Goal: Transaction & Acquisition: Purchase product/service

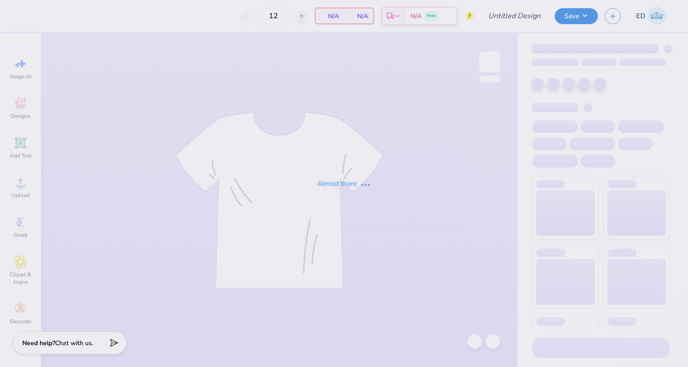
type input "CHI O PARENTS WEEKEND"
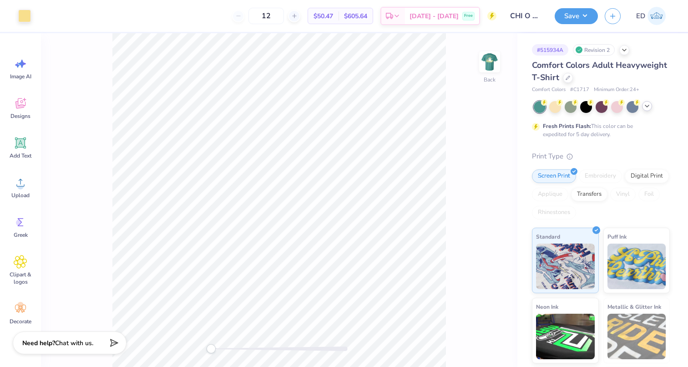
click at [648, 109] on icon at bounding box center [646, 105] width 7 height 7
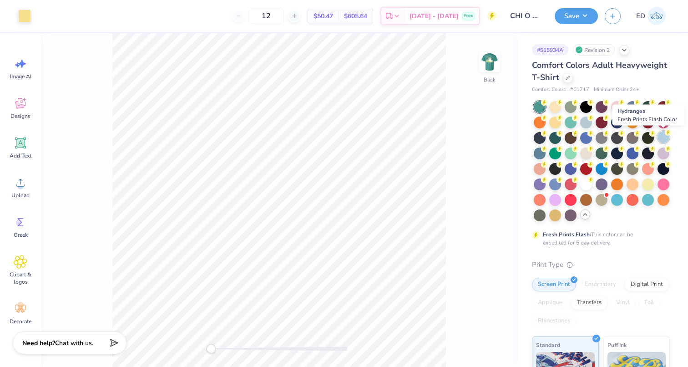
click at [667, 134] on circle at bounding box center [667, 132] width 6 height 6
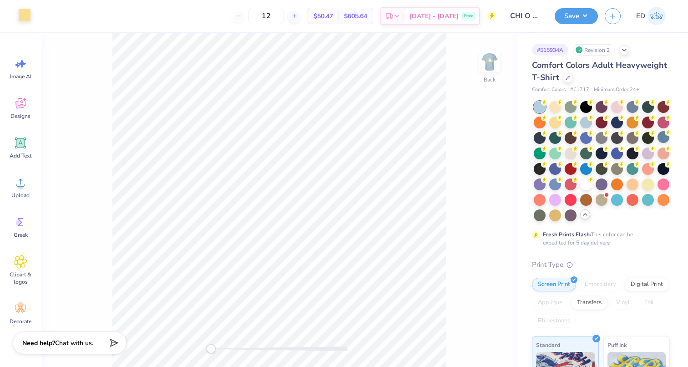
click at [26, 18] on div at bounding box center [24, 15] width 13 height 13
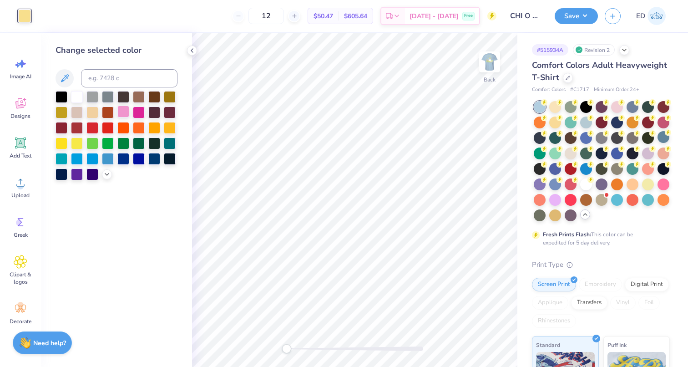
click at [123, 114] on div at bounding box center [123, 111] width 12 height 12
click at [106, 176] on icon at bounding box center [106, 173] width 7 height 7
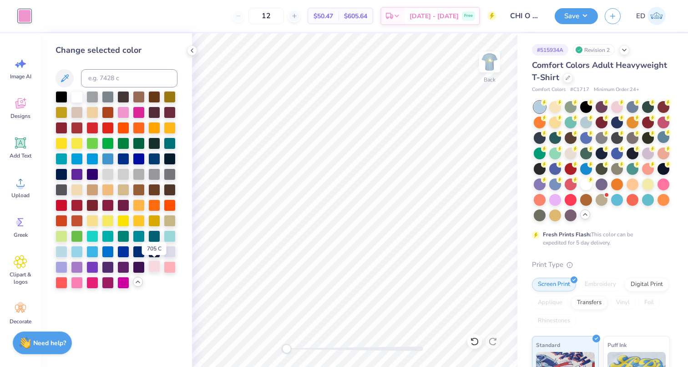
click at [153, 267] on div at bounding box center [154, 266] width 12 height 12
click at [173, 265] on div at bounding box center [170, 266] width 12 height 12
click at [153, 267] on div at bounding box center [154, 266] width 12 height 12
click at [490, 61] on img at bounding box center [489, 62] width 36 height 36
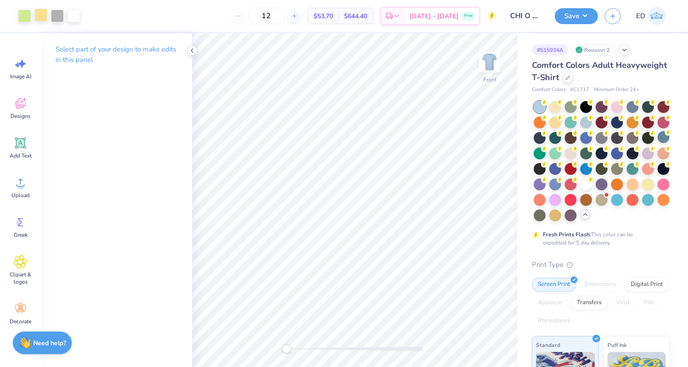
click at [42, 12] on div at bounding box center [41, 15] width 13 height 13
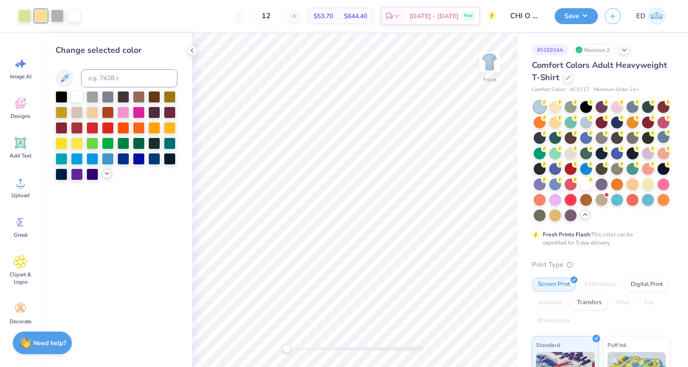
click at [108, 174] on icon at bounding box center [106, 173] width 7 height 7
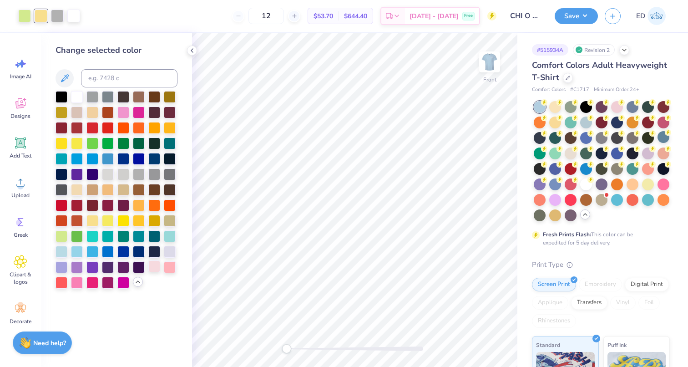
click at [157, 269] on div at bounding box center [154, 266] width 12 height 12
click at [586, 17] on button "Save" at bounding box center [575, 15] width 43 height 16
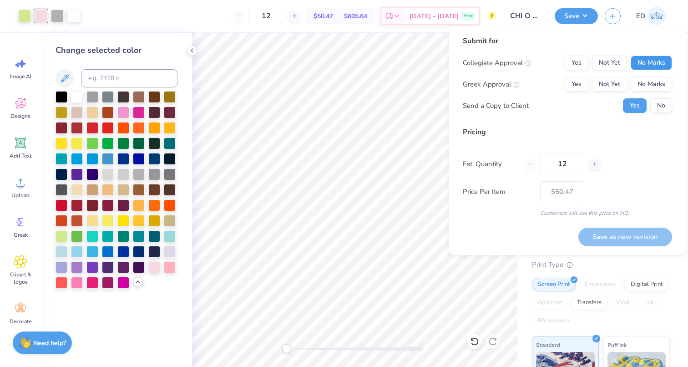
click at [657, 65] on button "No Marks" at bounding box center [650, 62] width 41 height 15
click at [650, 79] on button "No Marks" at bounding box center [650, 84] width 41 height 15
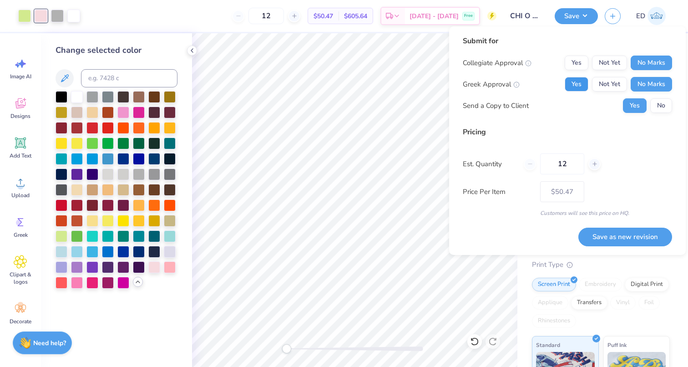
click at [582, 89] on button "Yes" at bounding box center [576, 84] width 24 height 15
click at [598, 233] on button "Save as new revision" at bounding box center [625, 236] width 94 height 19
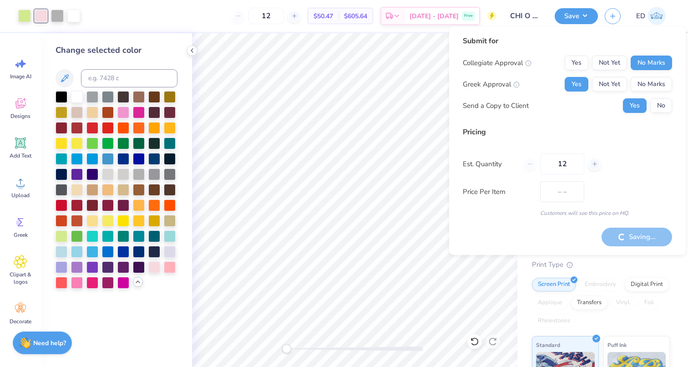
type input "$50.47"
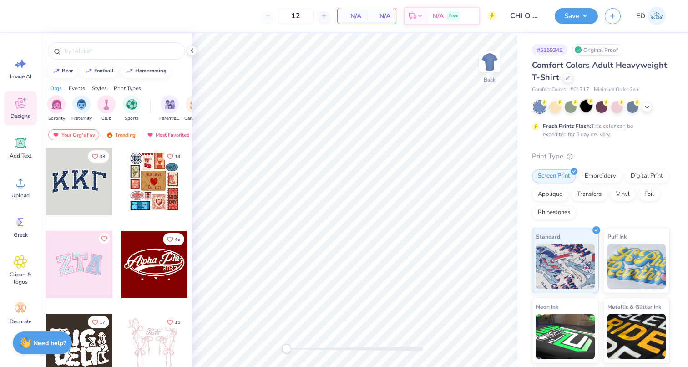
click at [591, 106] on div at bounding box center [586, 106] width 12 height 12
click at [493, 62] on img at bounding box center [489, 62] width 36 height 36
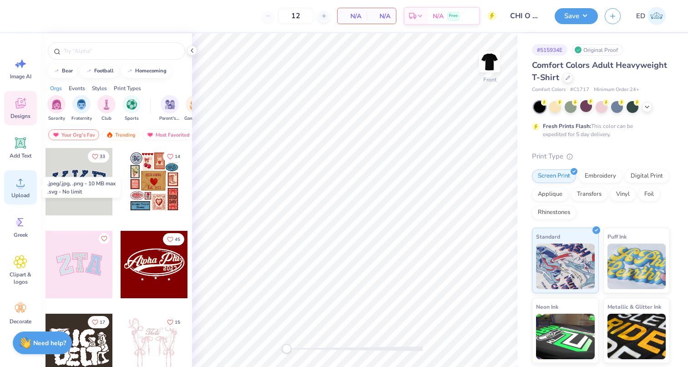
click at [21, 182] on icon at bounding box center [21, 183] width 14 height 14
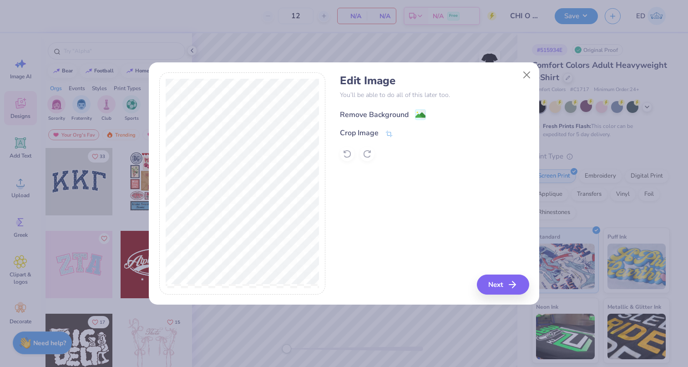
click at [390, 116] on div "Remove Background" at bounding box center [374, 114] width 69 height 11
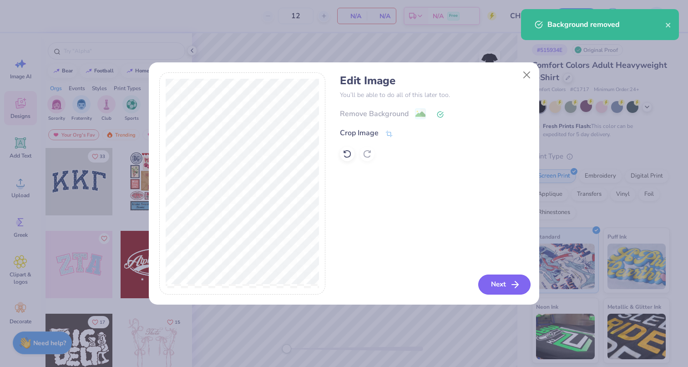
click at [503, 289] on button "Next" at bounding box center [504, 284] width 52 height 20
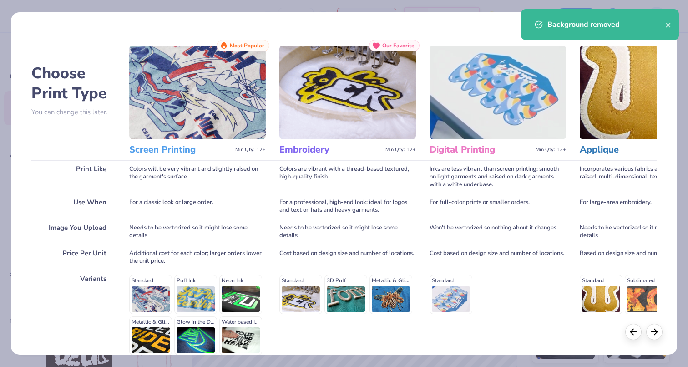
scroll to position [87, 0]
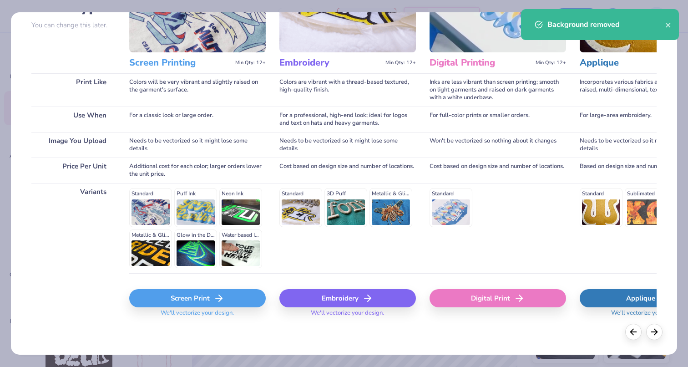
click at [226, 294] on div "Screen Print" at bounding box center [197, 298] width 136 height 18
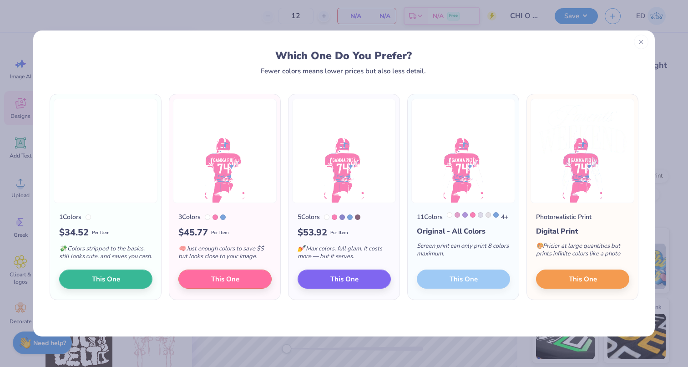
click at [639, 42] on line at bounding box center [640, 41] width 3 height 3
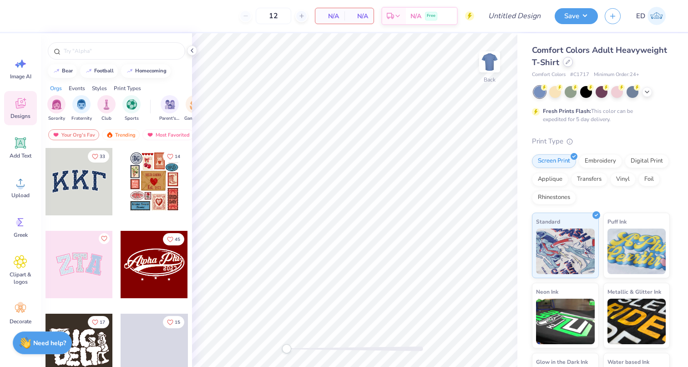
click at [567, 63] on icon at bounding box center [568, 62] width 4 height 4
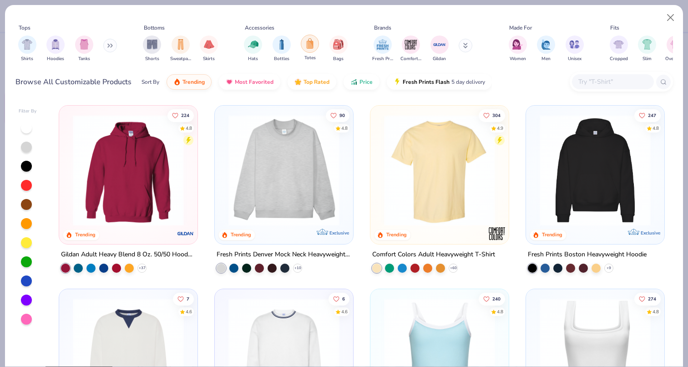
click at [311, 39] on img "filter for Totes" at bounding box center [310, 43] width 10 height 10
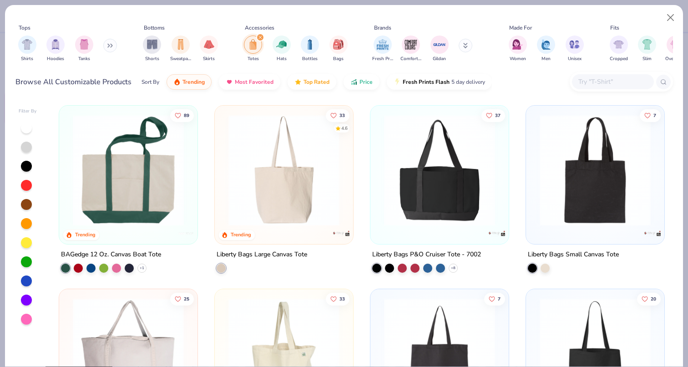
click at [114, 183] on img at bounding box center [128, 170] width 120 height 111
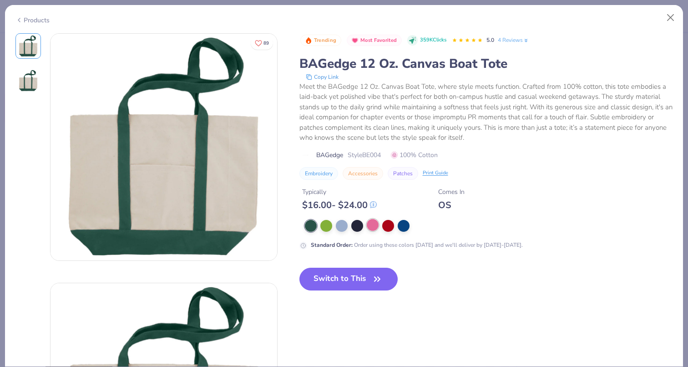
click at [378, 225] on div at bounding box center [373, 225] width 12 height 12
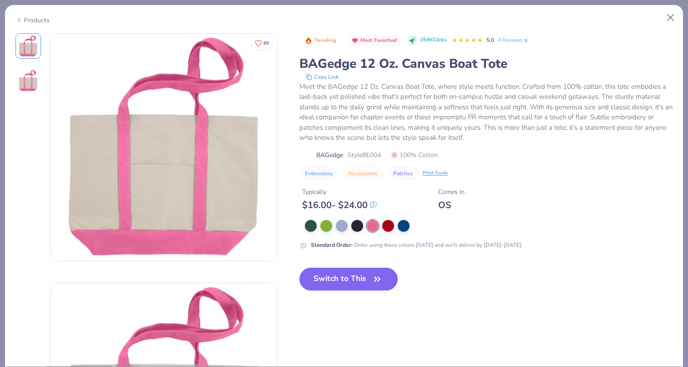
click at [367, 285] on button "Switch to This" at bounding box center [348, 278] width 99 height 23
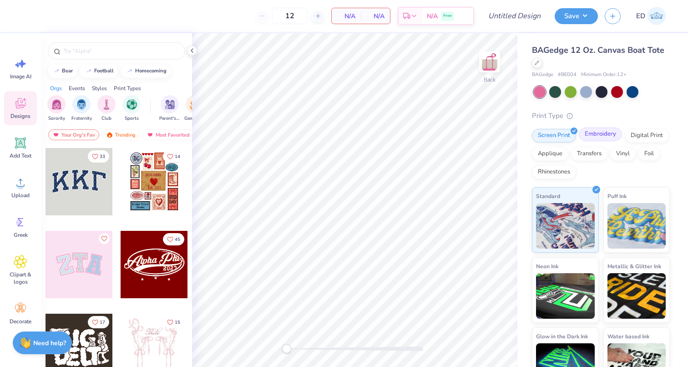
click at [608, 136] on div "Embroidery" at bounding box center [599, 134] width 43 height 14
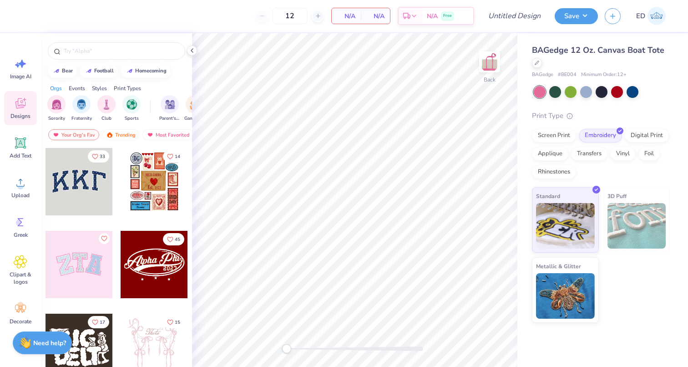
click at [76, 184] on div at bounding box center [78, 181] width 67 height 67
click at [83, 277] on div at bounding box center [78, 264] width 67 height 67
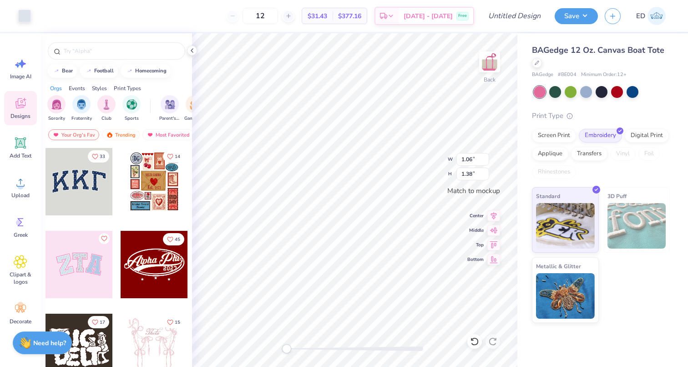
type input "1.17"
type input "1.54"
type input "2.15"
type input "1.61"
type input "3.40"
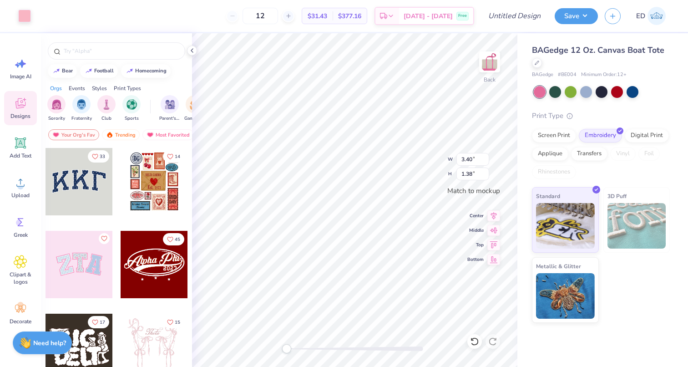
type input "1.68"
click at [488, 216] on icon at bounding box center [493, 214] width 13 height 11
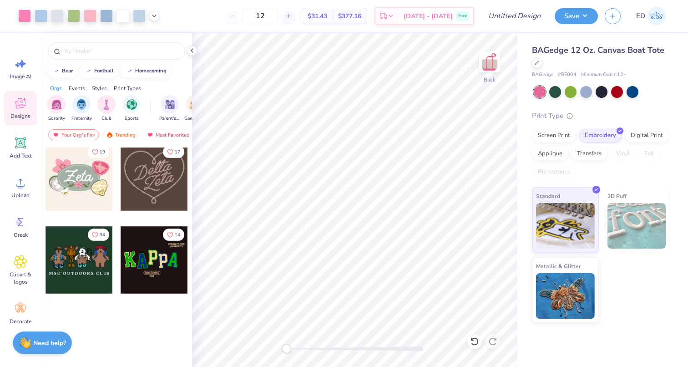
scroll to position [306, 0]
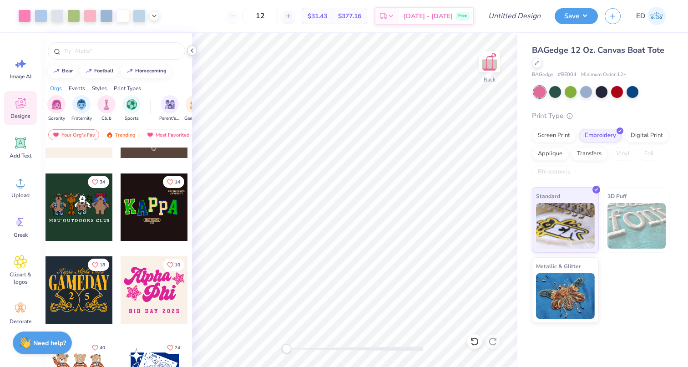
click at [191, 47] on icon at bounding box center [191, 50] width 7 height 7
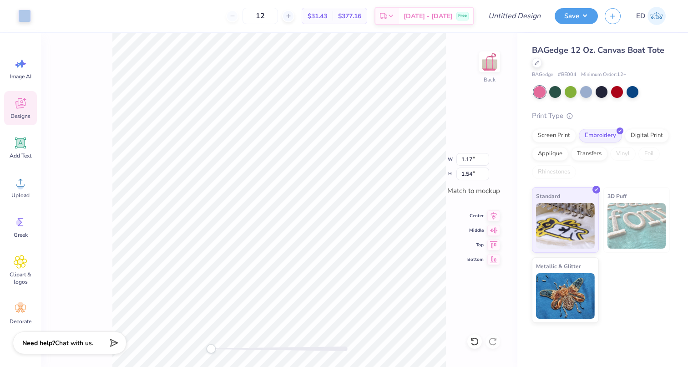
type input "3.40"
type input "1.68"
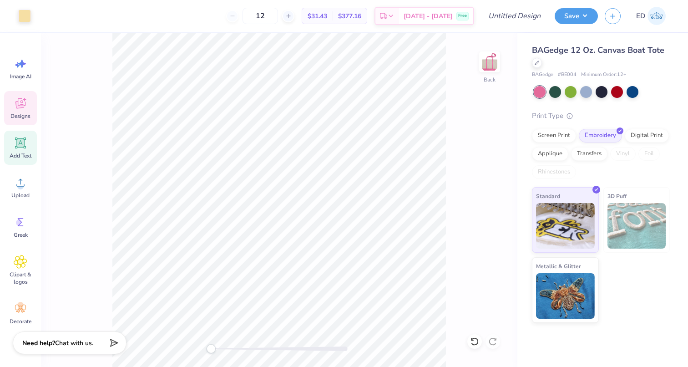
click at [23, 150] on div "Add Text" at bounding box center [20, 148] width 33 height 34
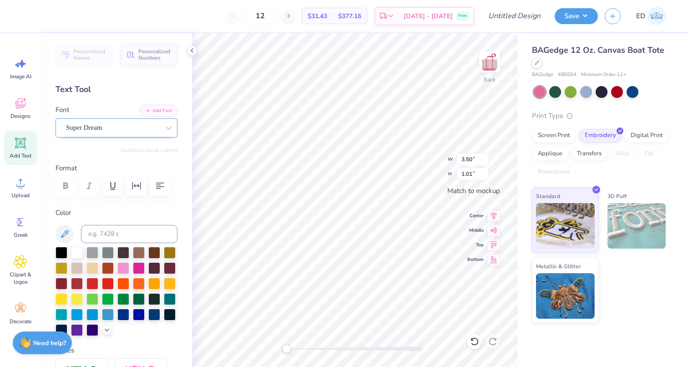
click at [134, 126] on div "Super Dream" at bounding box center [112, 128] width 95 height 14
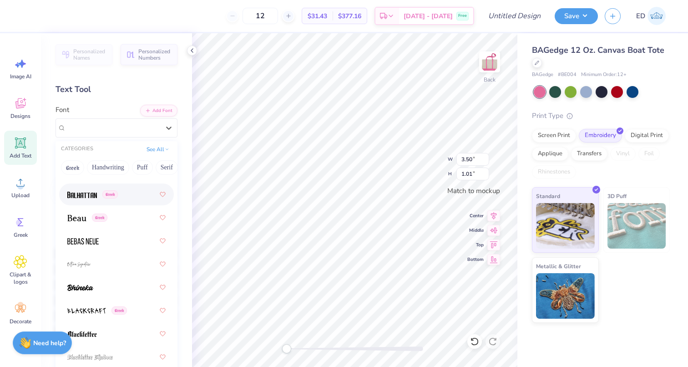
scroll to position [567, 0]
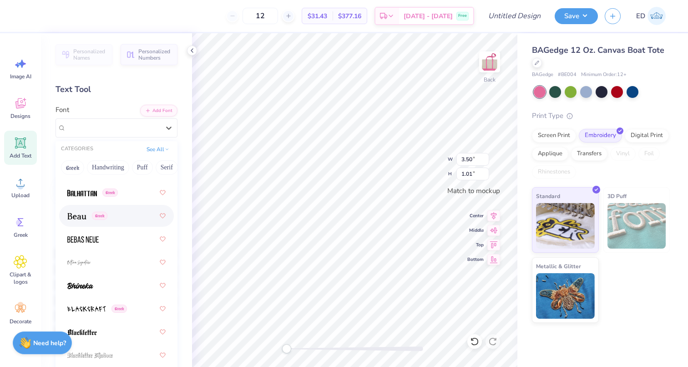
click at [87, 215] on div "Greek" at bounding box center [87, 216] width 40 height 10
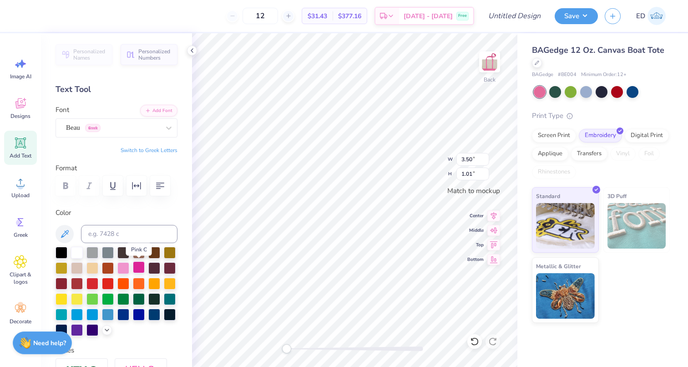
type textarea "END"
click at [137, 263] on div at bounding box center [139, 267] width 12 height 12
click at [126, 264] on div at bounding box center [123, 267] width 12 height 12
click at [107, 332] on icon at bounding box center [106, 328] width 7 height 7
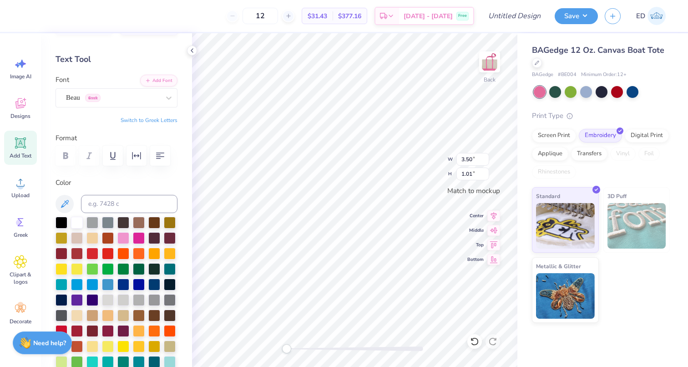
scroll to position [147, 0]
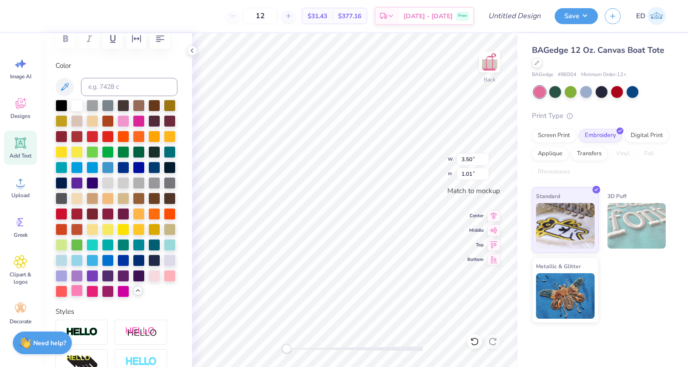
click at [80, 291] on div at bounding box center [77, 290] width 12 height 12
type textarea "EM"
